Goal: Transaction & Acquisition: Book appointment/travel/reservation

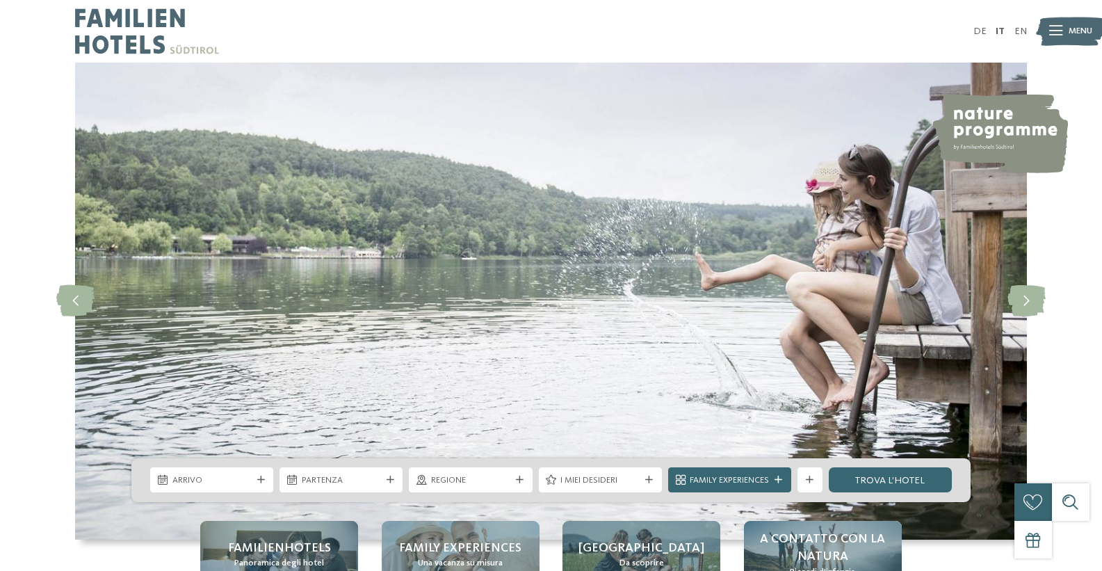
click at [1077, 26] on span "Menu" at bounding box center [1081, 31] width 24 height 13
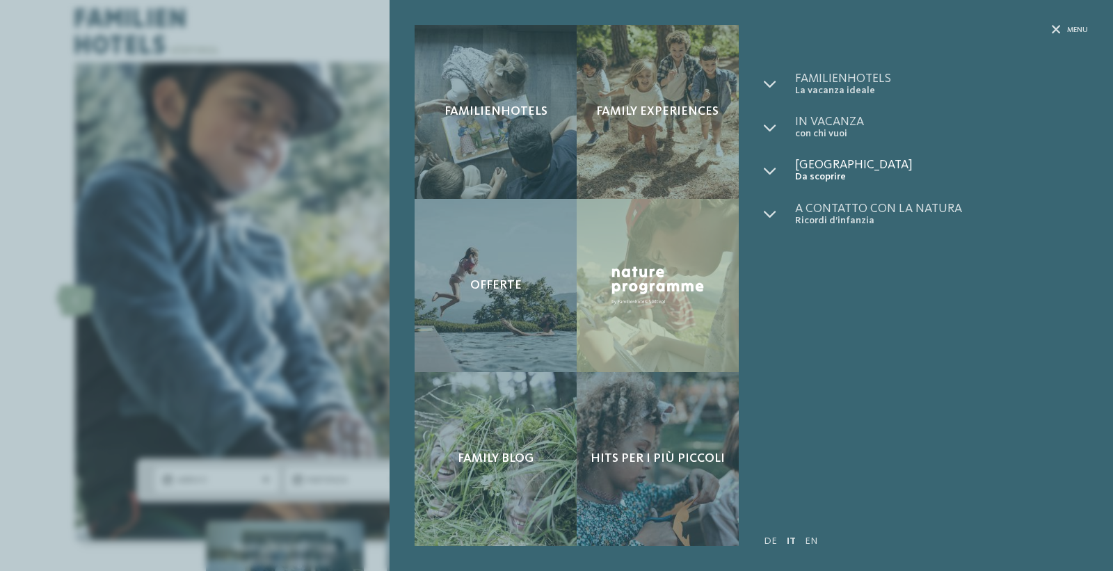
click at [804, 172] on span "Da scoprire" at bounding box center [941, 177] width 293 height 12
click at [812, 170] on span "[GEOGRAPHIC_DATA]" at bounding box center [941, 165] width 293 height 13
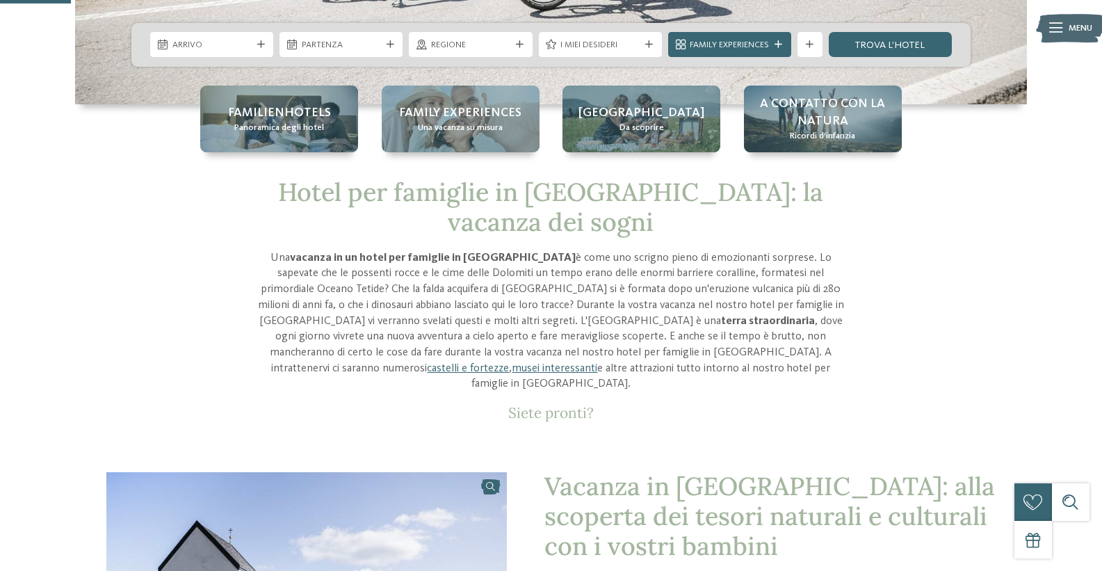
scroll to position [209, 0]
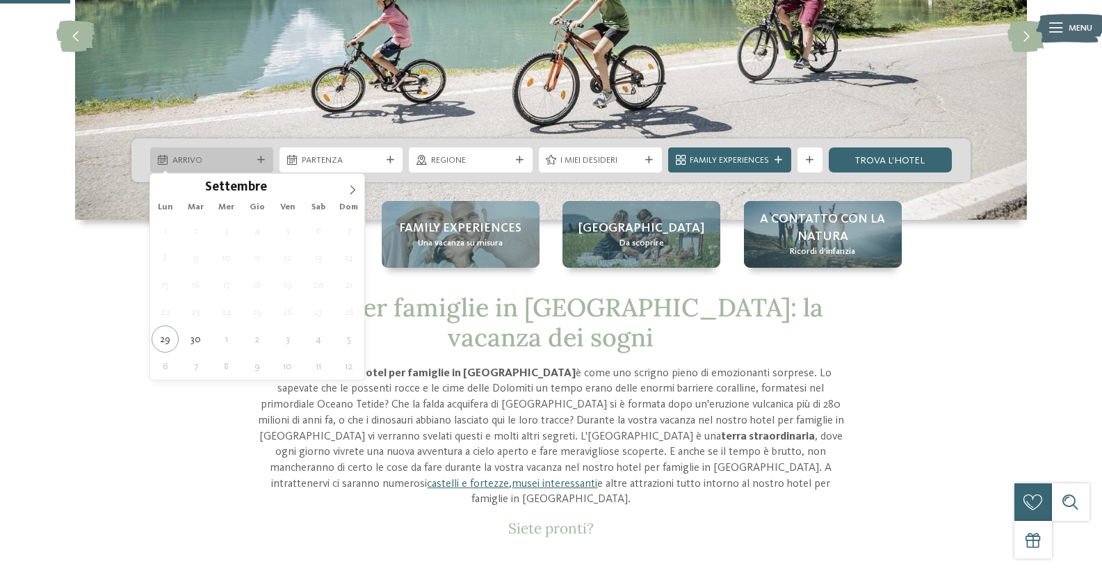
click at [263, 159] on icon at bounding box center [261, 161] width 8 height 8
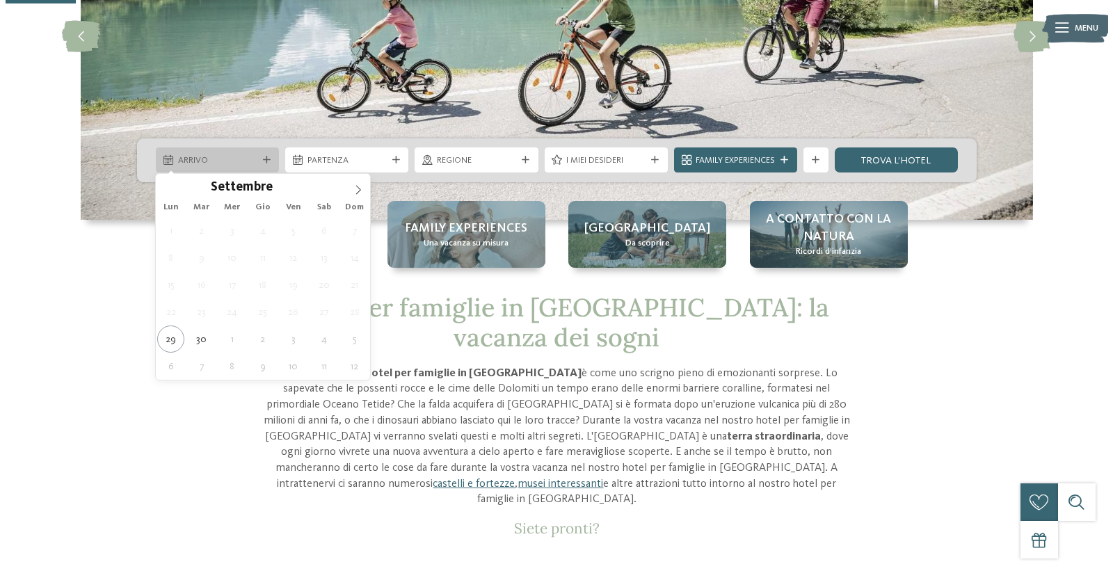
scroll to position [0, 0]
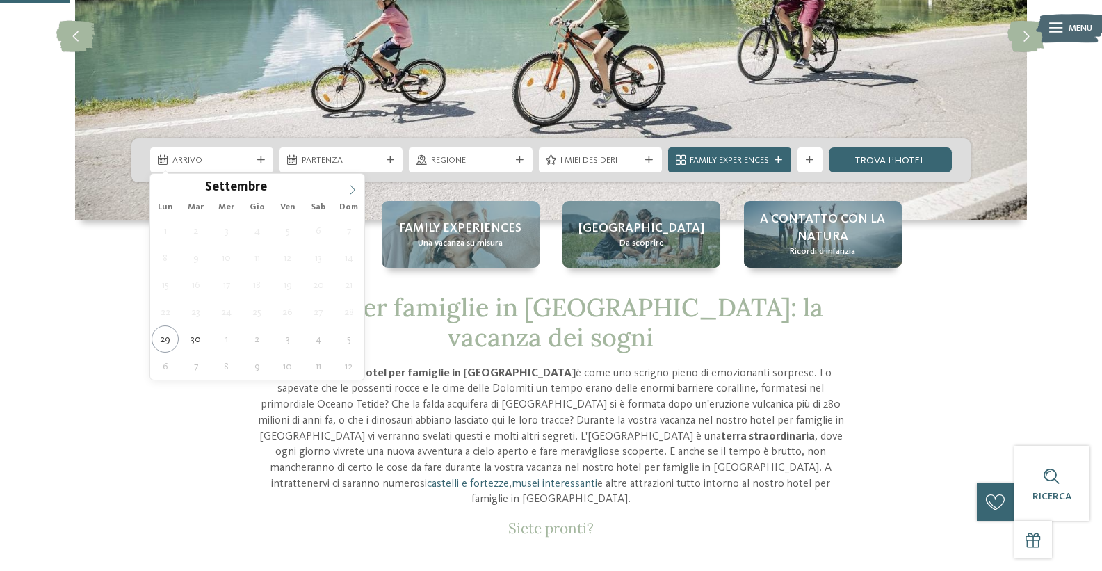
click at [353, 186] on icon at bounding box center [353, 190] width 10 height 10
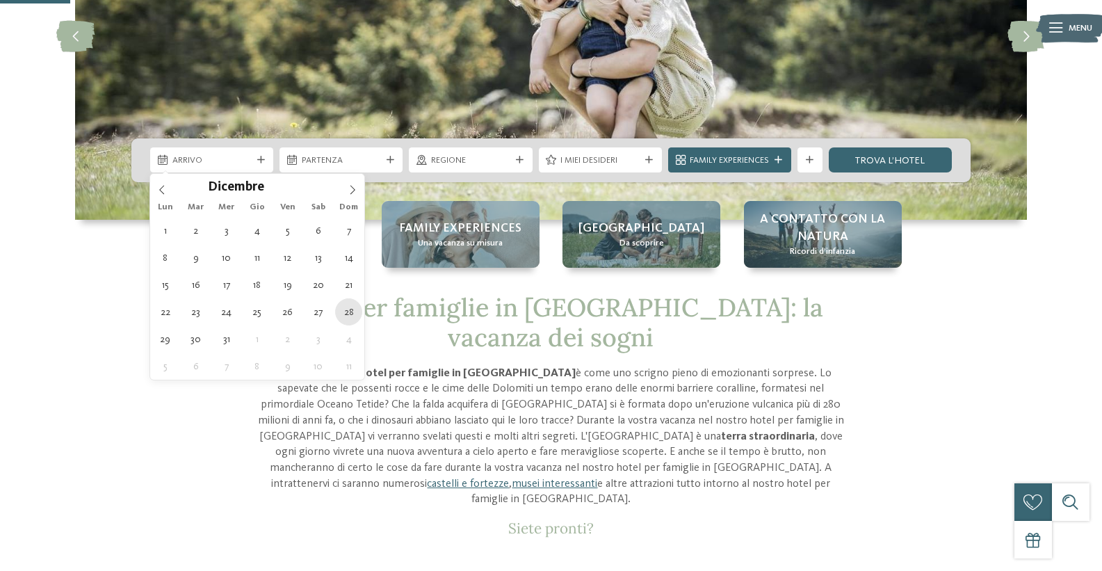
type div "[DATE]"
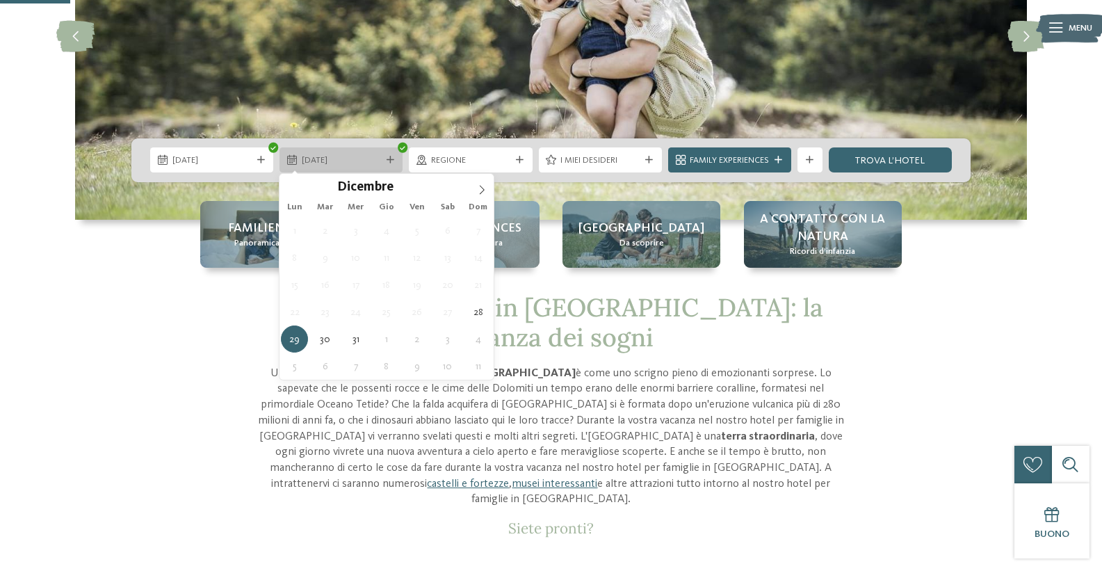
click at [393, 162] on icon at bounding box center [391, 161] width 8 height 8
type input "****"
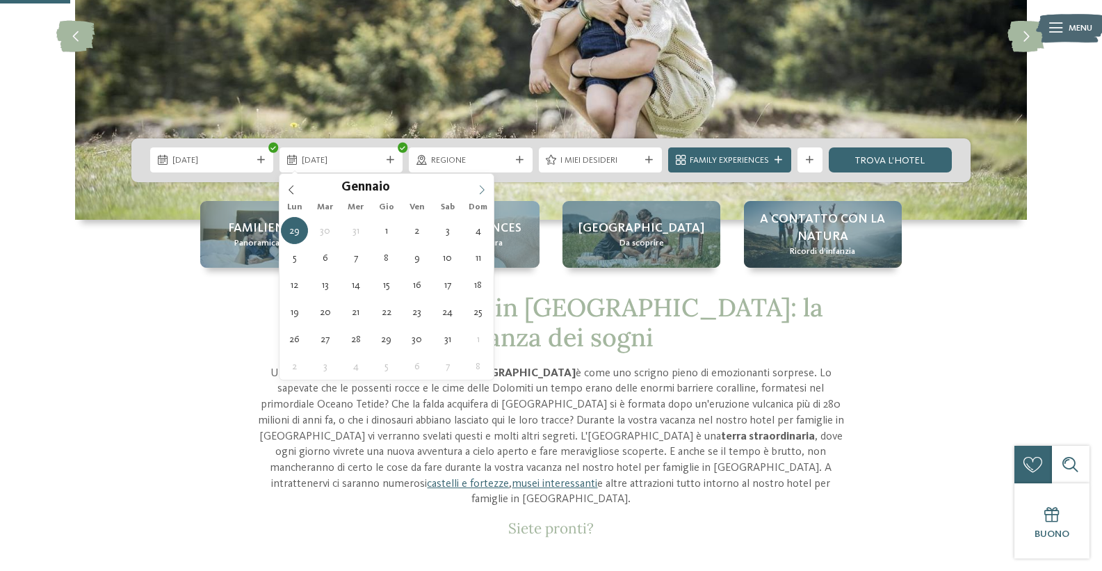
click at [491, 189] on span at bounding box center [482, 186] width 24 height 24
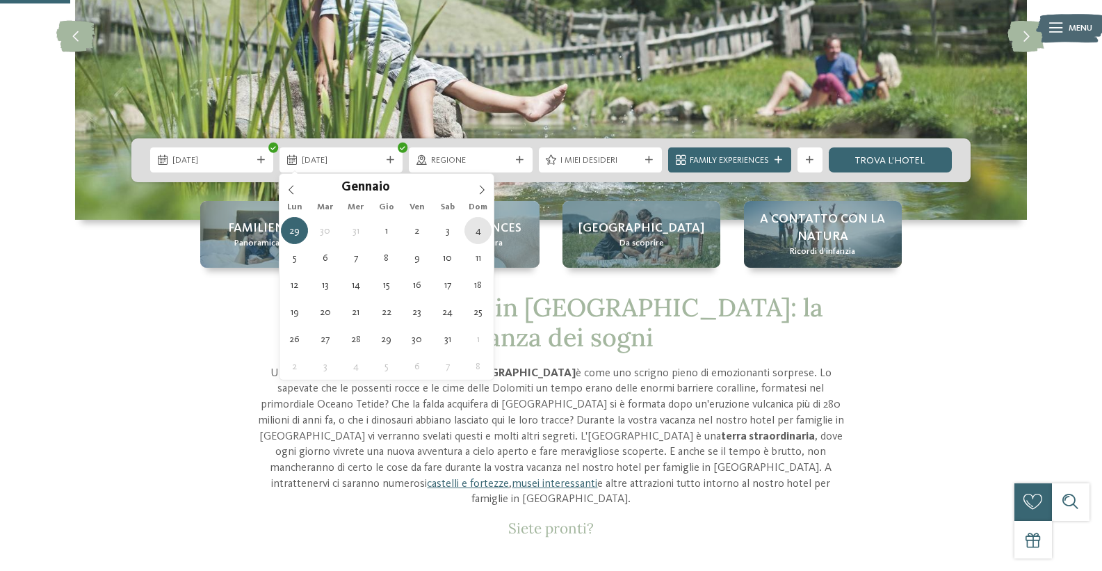
type div "[DATE]"
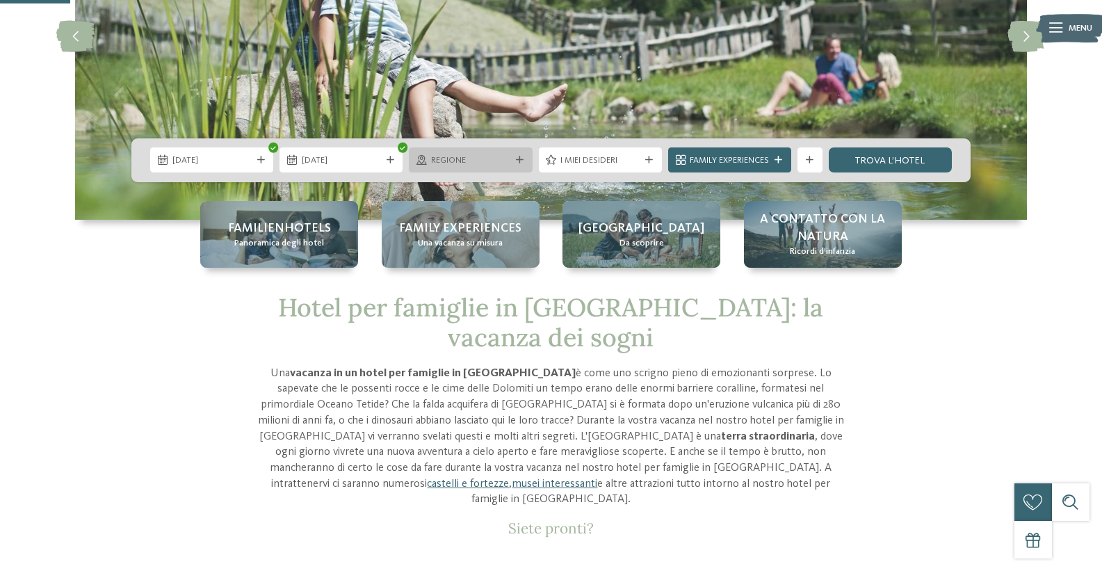
click at [523, 160] on div at bounding box center [519, 161] width 13 height 8
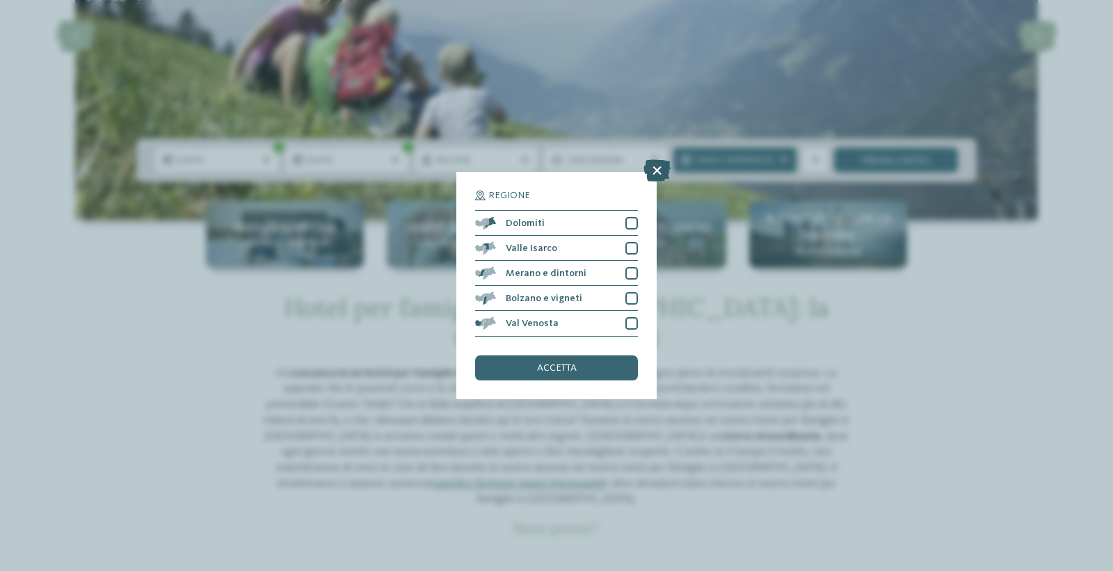
click at [654, 165] on icon at bounding box center [656, 171] width 27 height 22
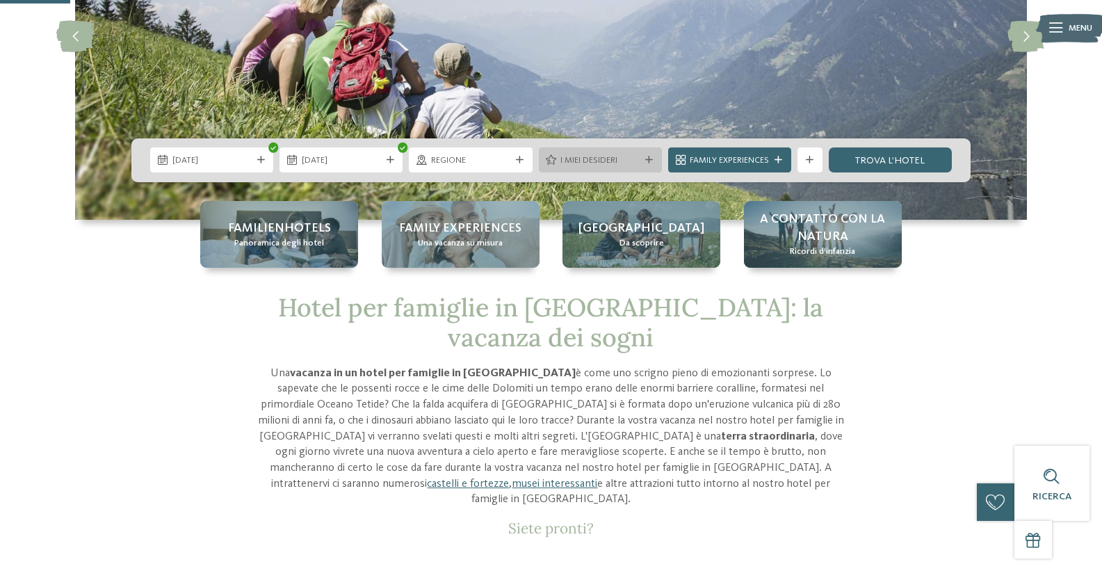
click at [644, 154] on div "I miei desideri" at bounding box center [600, 159] width 123 height 25
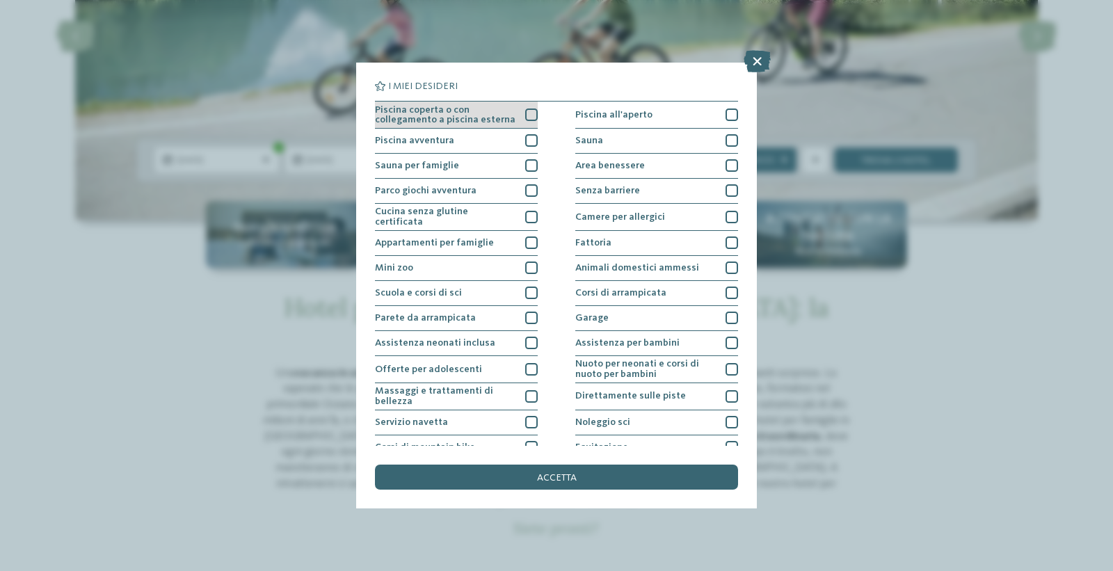
click at [530, 118] on div at bounding box center [531, 115] width 13 height 13
click at [529, 137] on div at bounding box center [531, 140] width 13 height 13
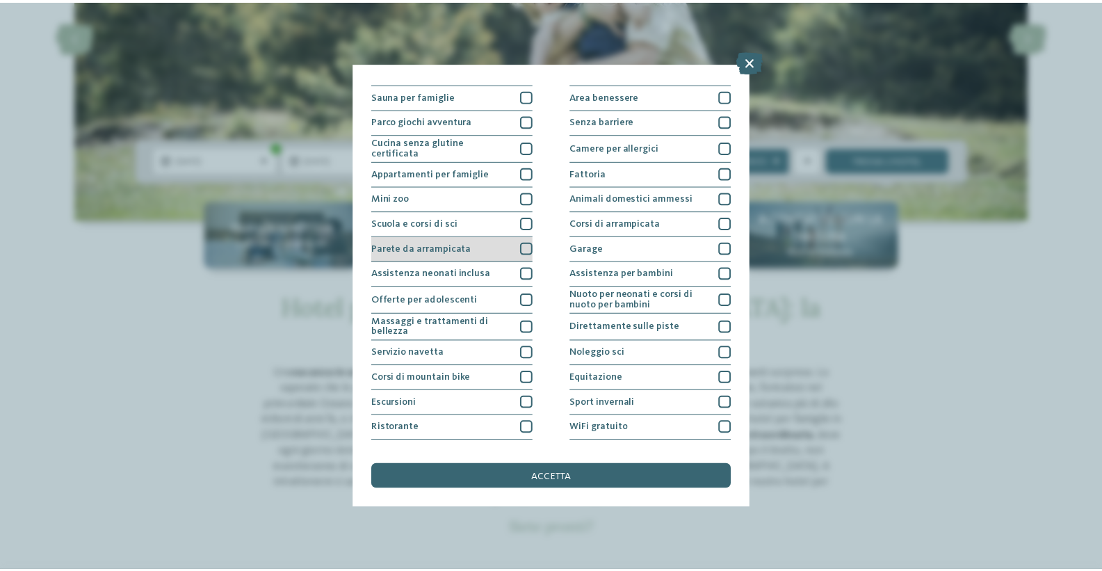
scroll to position [88, 0]
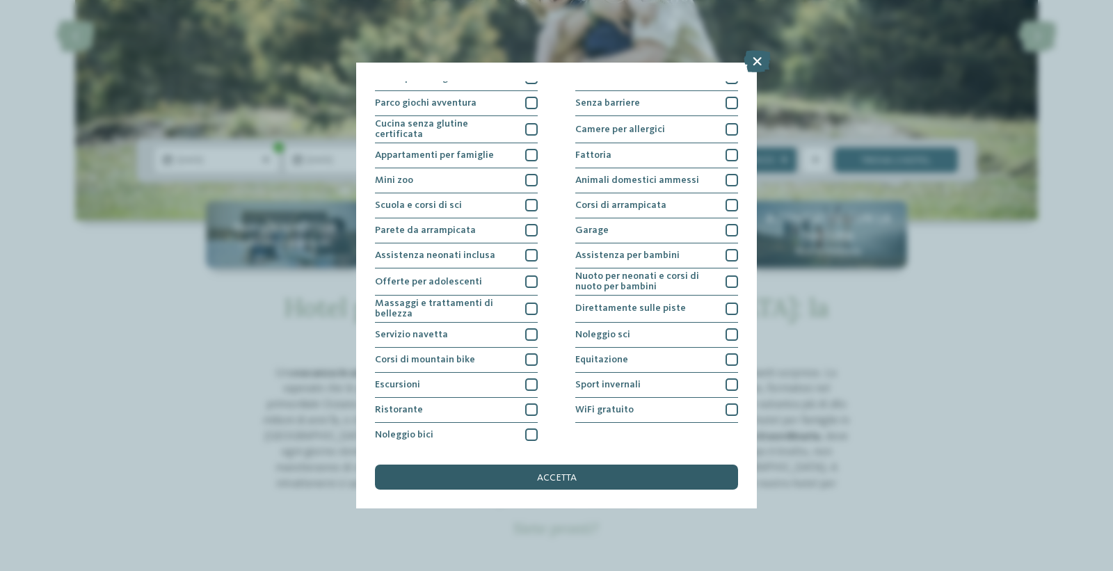
click at [574, 474] on span "accetta" at bounding box center [557, 478] width 40 height 10
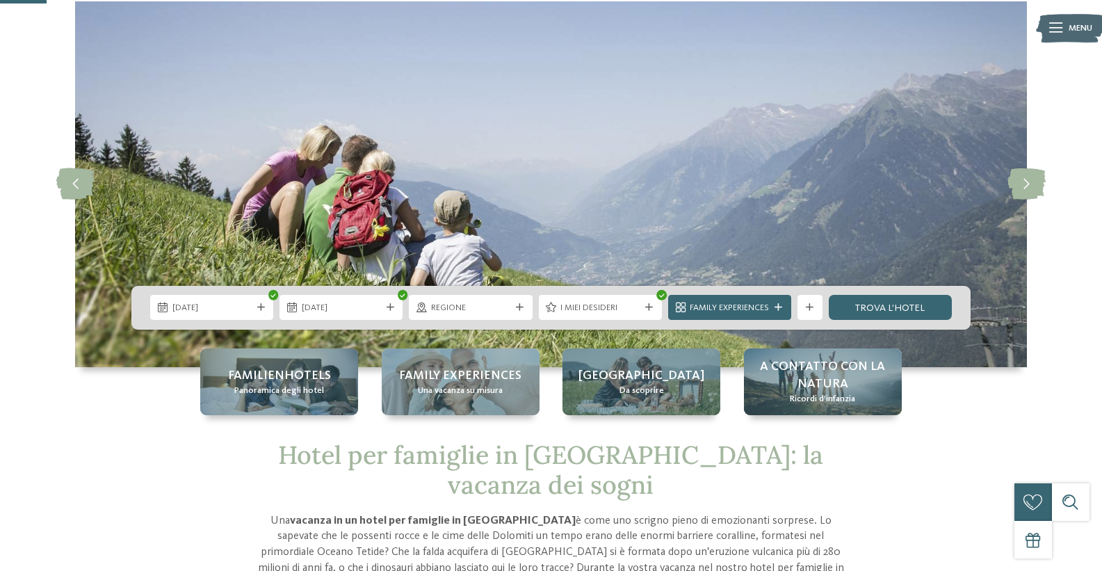
scroll to position [0, 0]
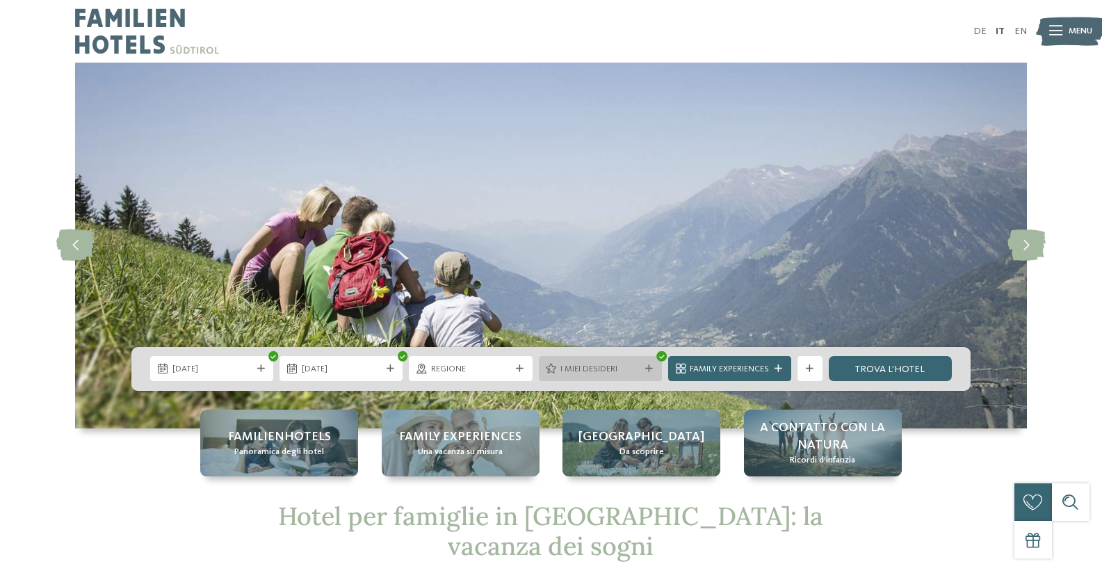
click at [644, 365] on div at bounding box center [649, 369] width 13 height 8
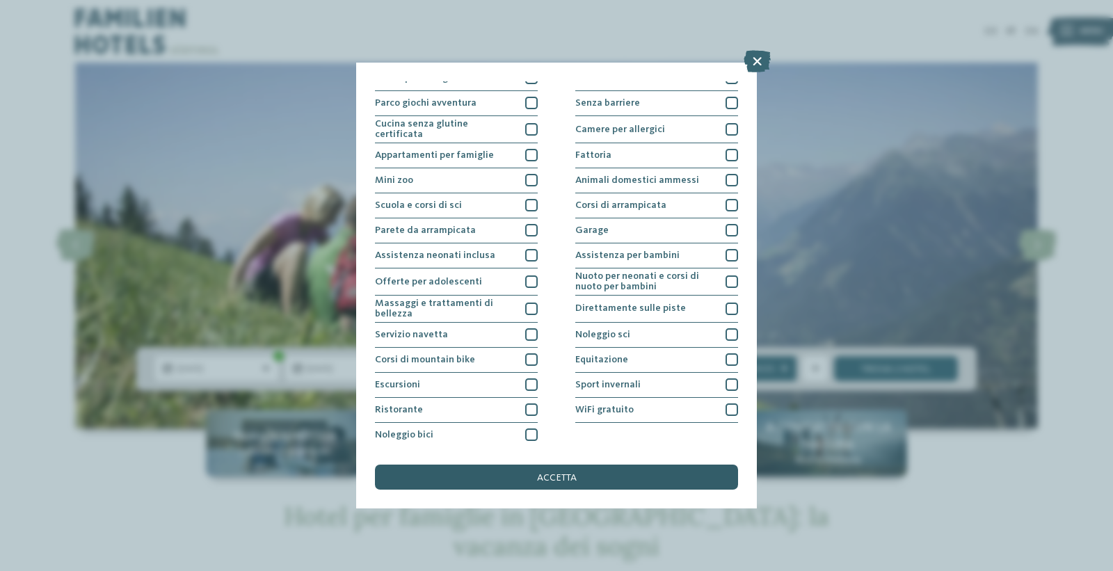
click at [582, 468] on div "accetta" at bounding box center [556, 477] width 363 height 25
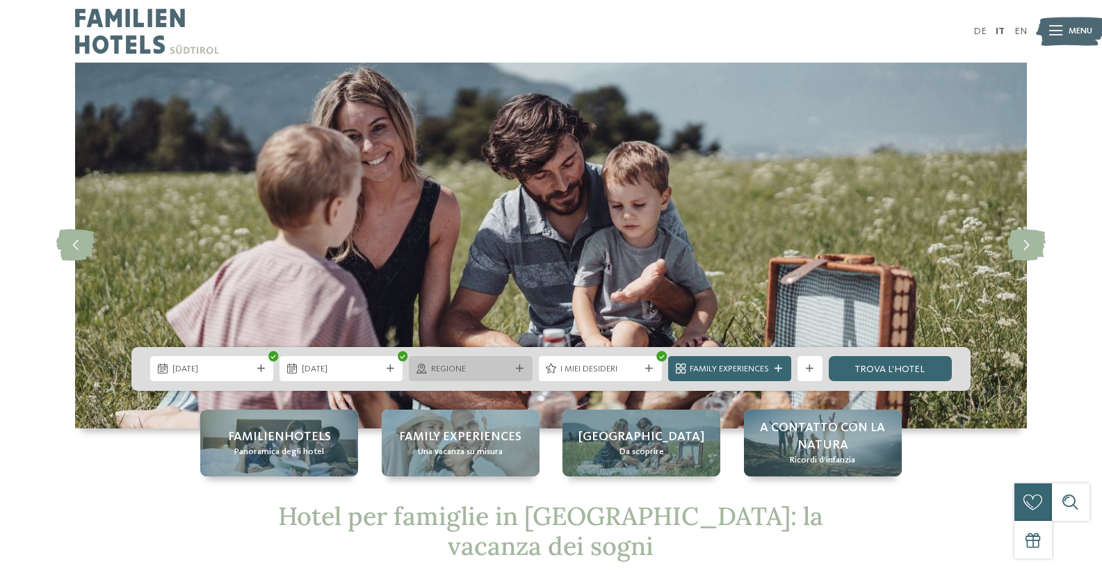
click at [516, 367] on icon at bounding box center [520, 369] width 8 height 8
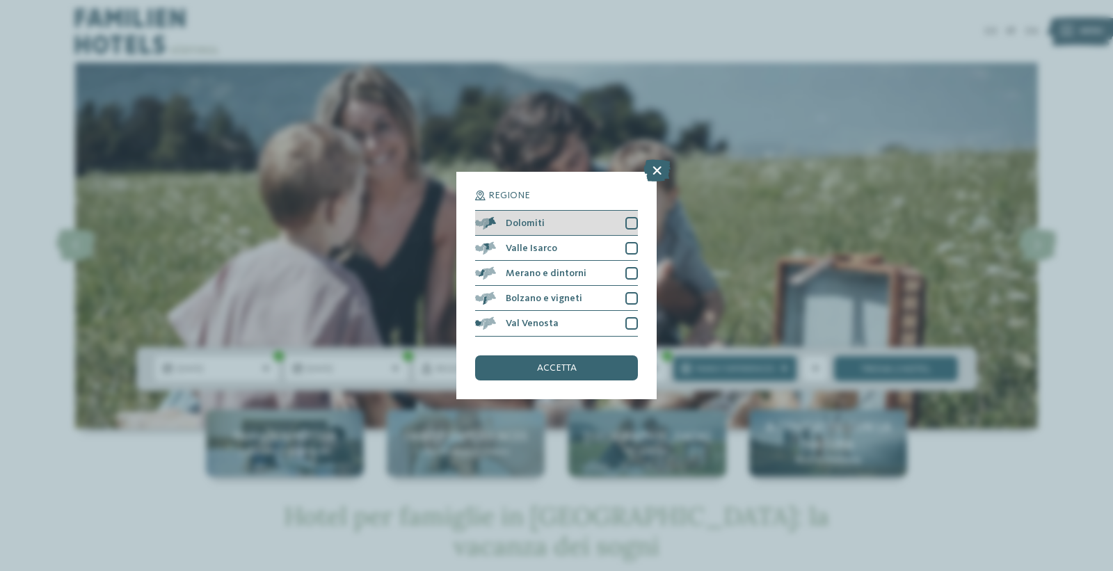
click at [630, 223] on div at bounding box center [631, 223] width 13 height 13
click at [513, 360] on div "accetta" at bounding box center [556, 367] width 163 height 25
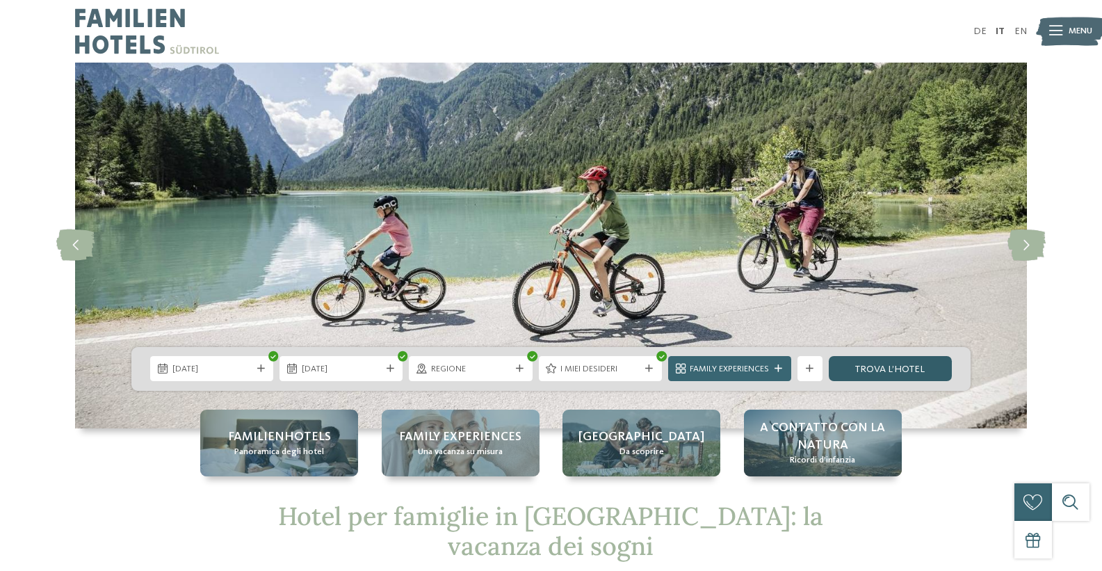
click at [874, 363] on link "trova l’hotel" at bounding box center [890, 368] width 123 height 25
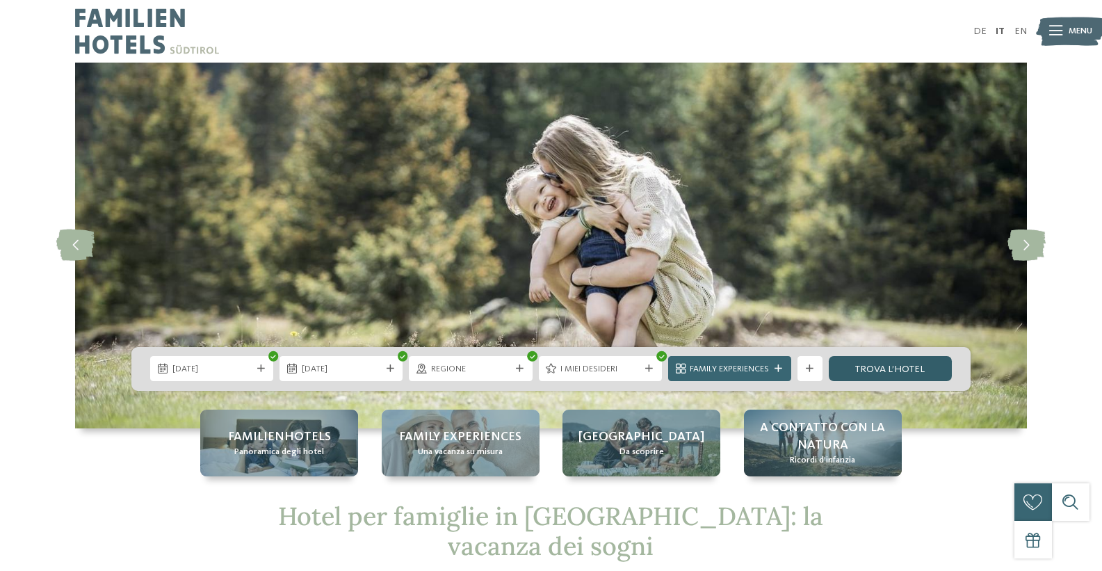
click at [897, 372] on link "trova l’hotel" at bounding box center [890, 368] width 123 height 25
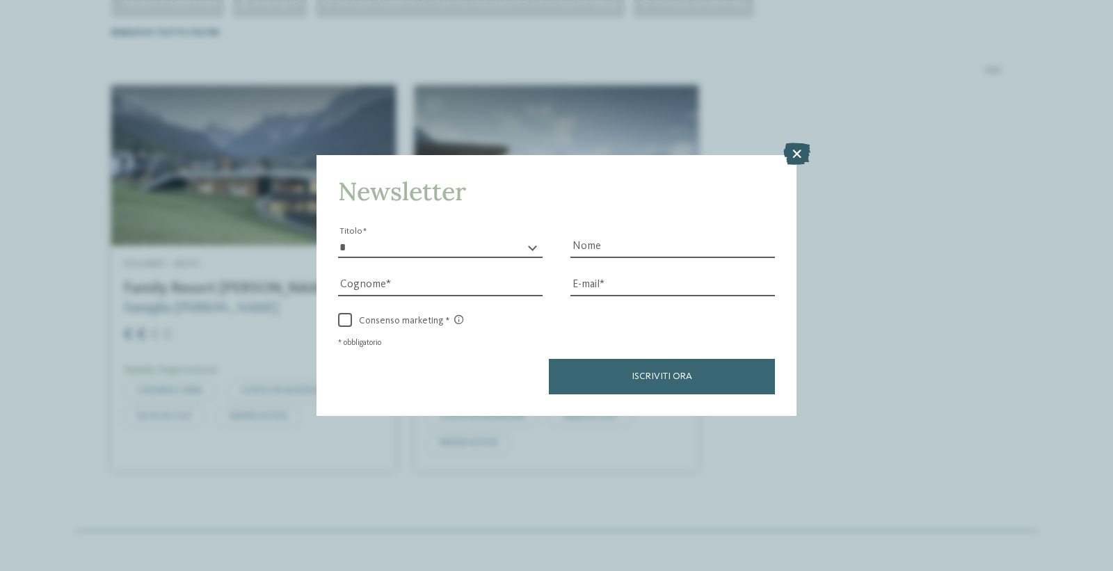
click at [797, 152] on icon at bounding box center [796, 154] width 27 height 22
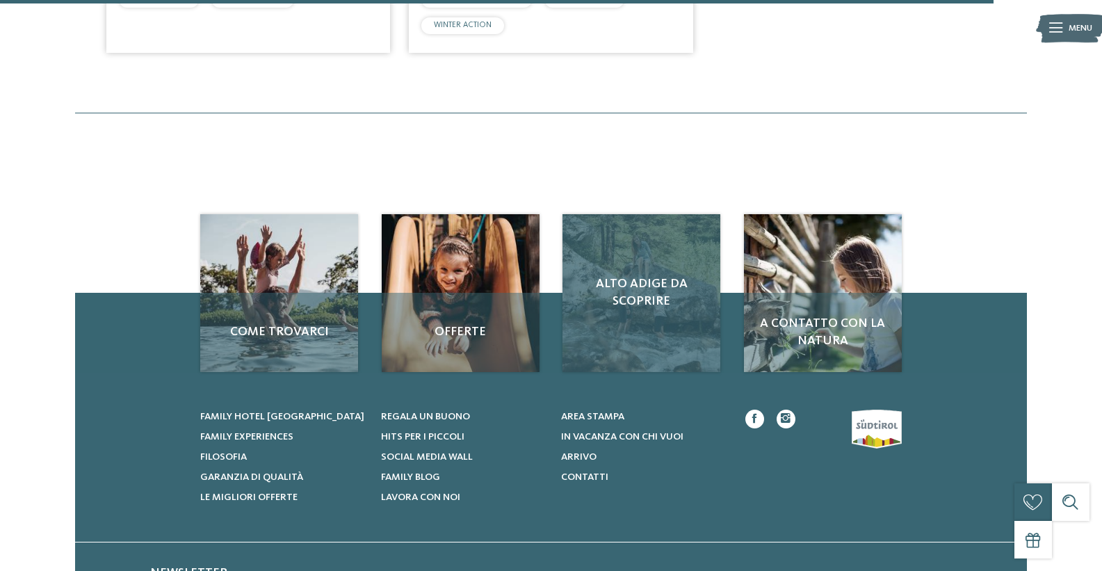
scroll to position [821, 0]
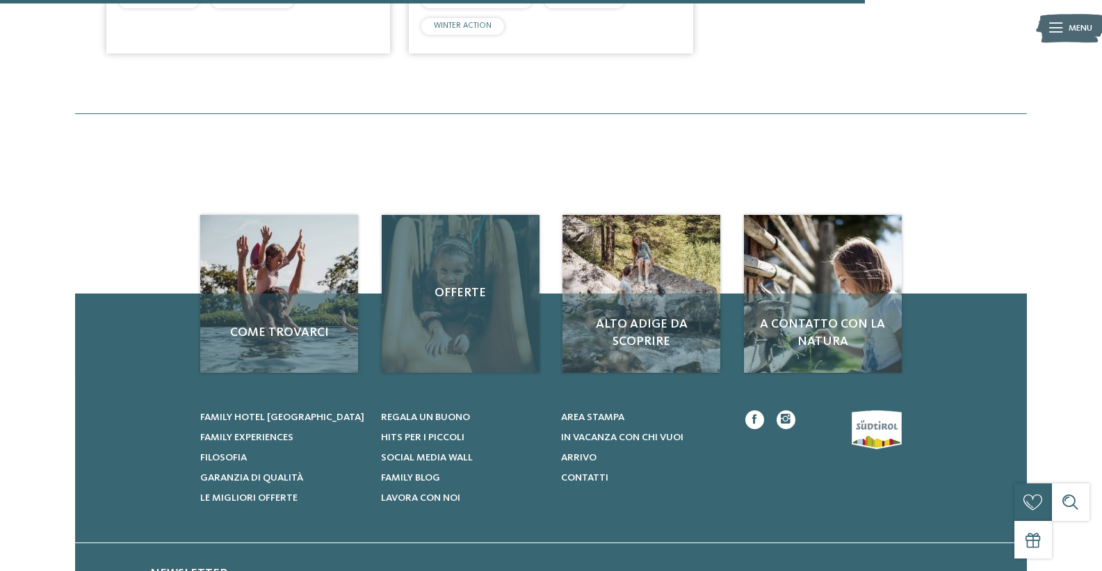
click at [461, 331] on div "Offerte" at bounding box center [461, 294] width 158 height 158
